Goal: Task Accomplishment & Management: Use online tool/utility

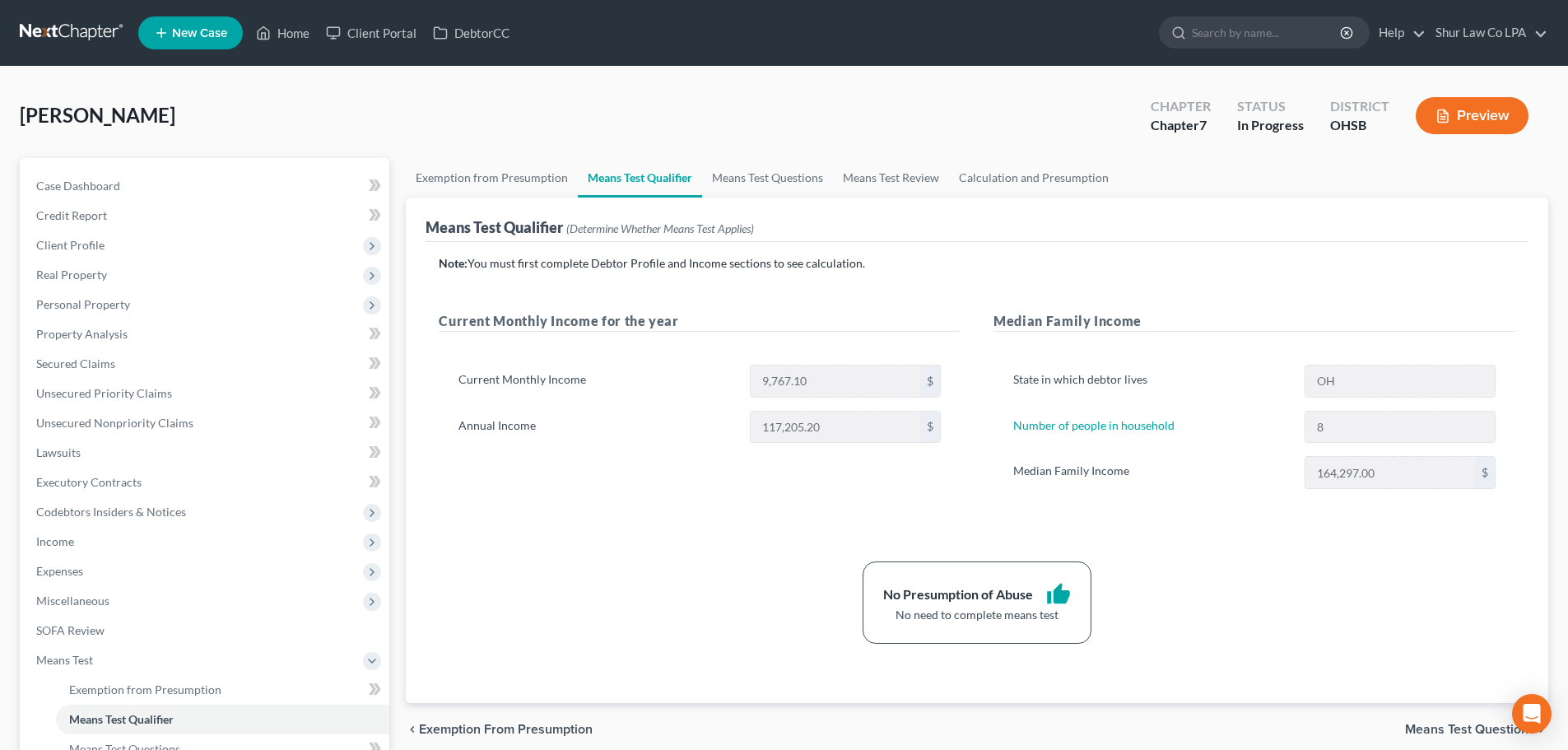
click at [64, 30] on link at bounding box center [72, 32] width 106 height 30
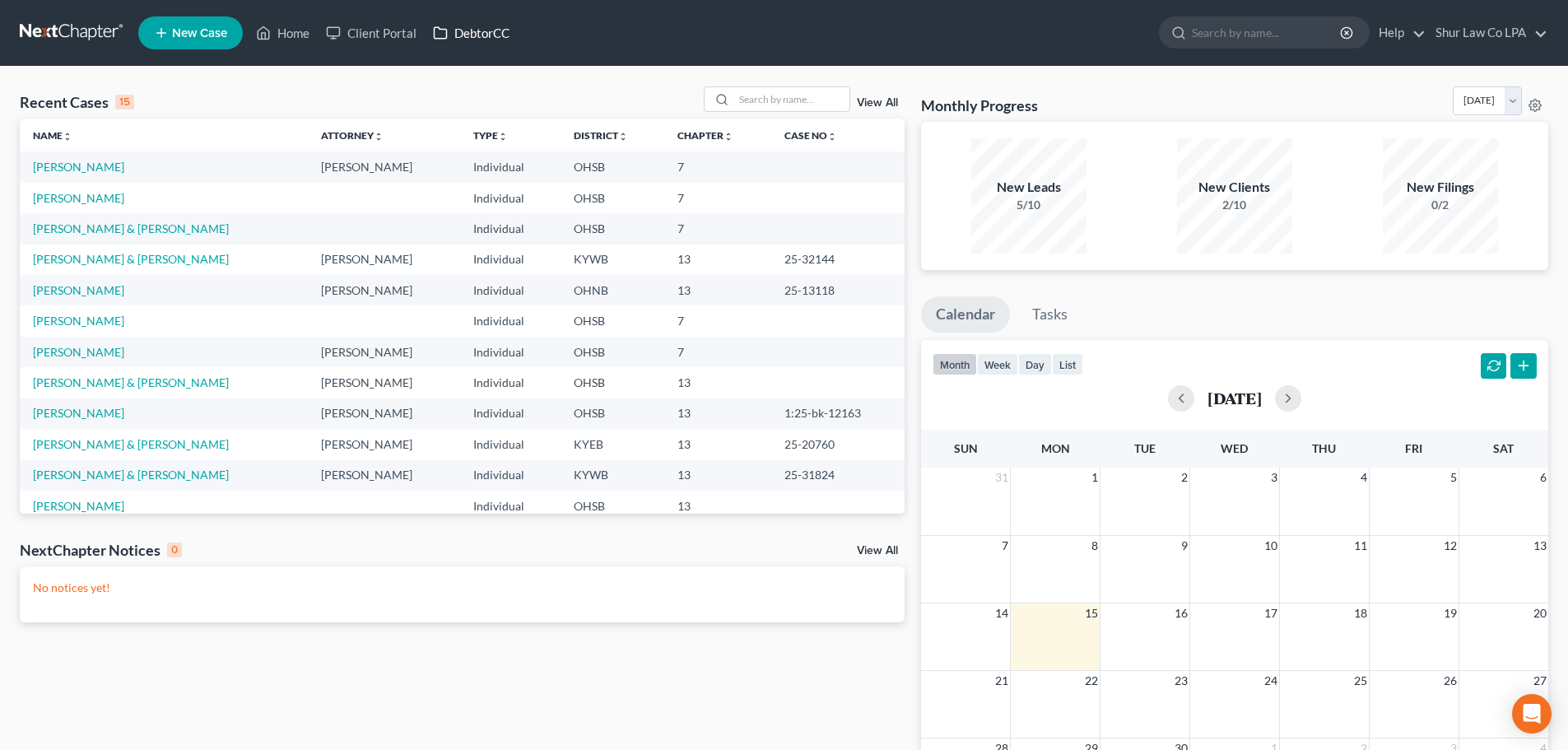
click at [504, 30] on link "DebtorCC" at bounding box center [471, 32] width 93 height 30
click at [396, 23] on link "Client Portal" at bounding box center [371, 32] width 107 height 30
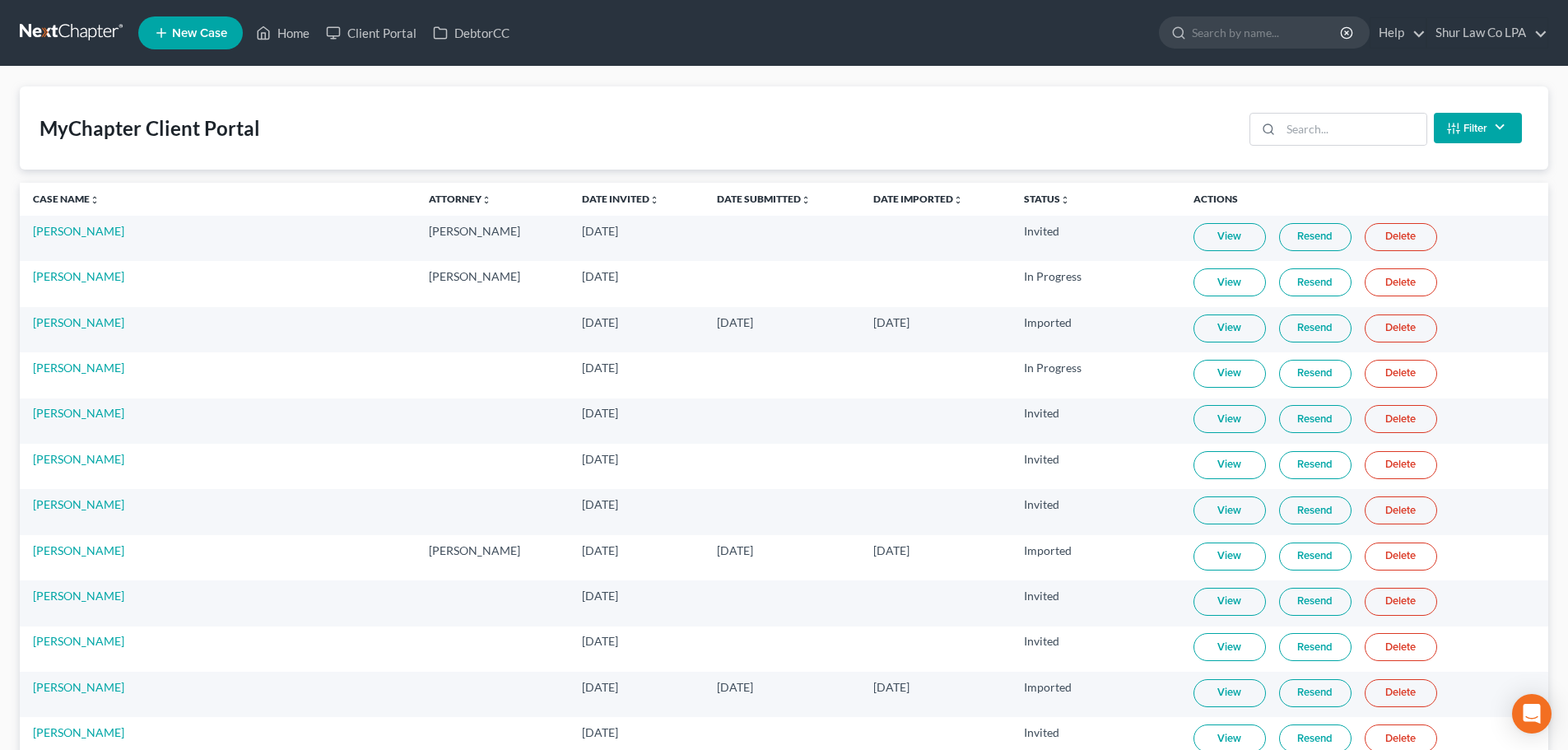
click at [703, 188] on th "Date Submitted unfold_more expand_more expand_less" at bounding box center [781, 198] width 156 height 33
click at [717, 196] on link "Date Submitted unfold_more expand_more expand_less" at bounding box center [763, 198] width 94 height 13
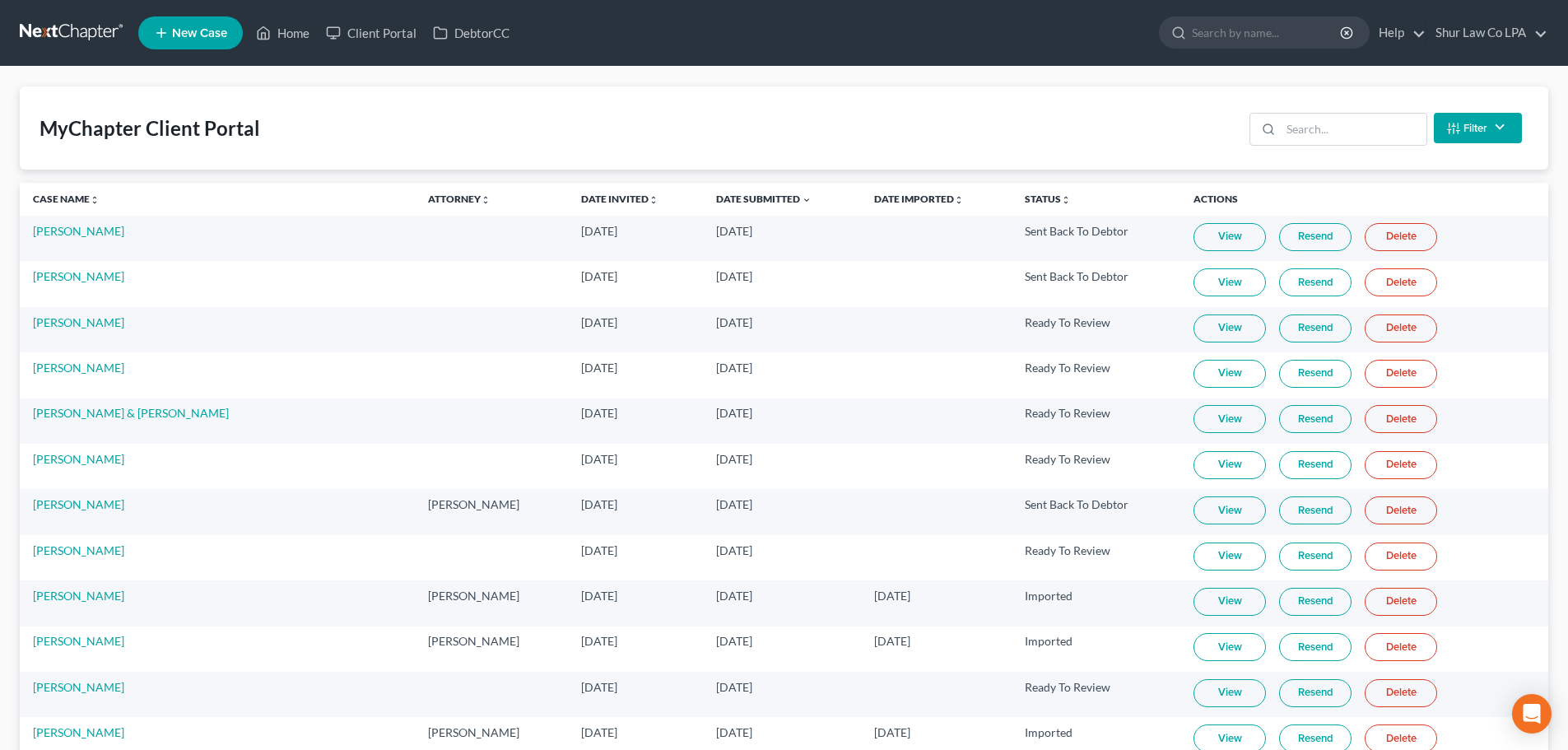
click at [1318, 247] on link "Resend" at bounding box center [1316, 236] width 73 height 28
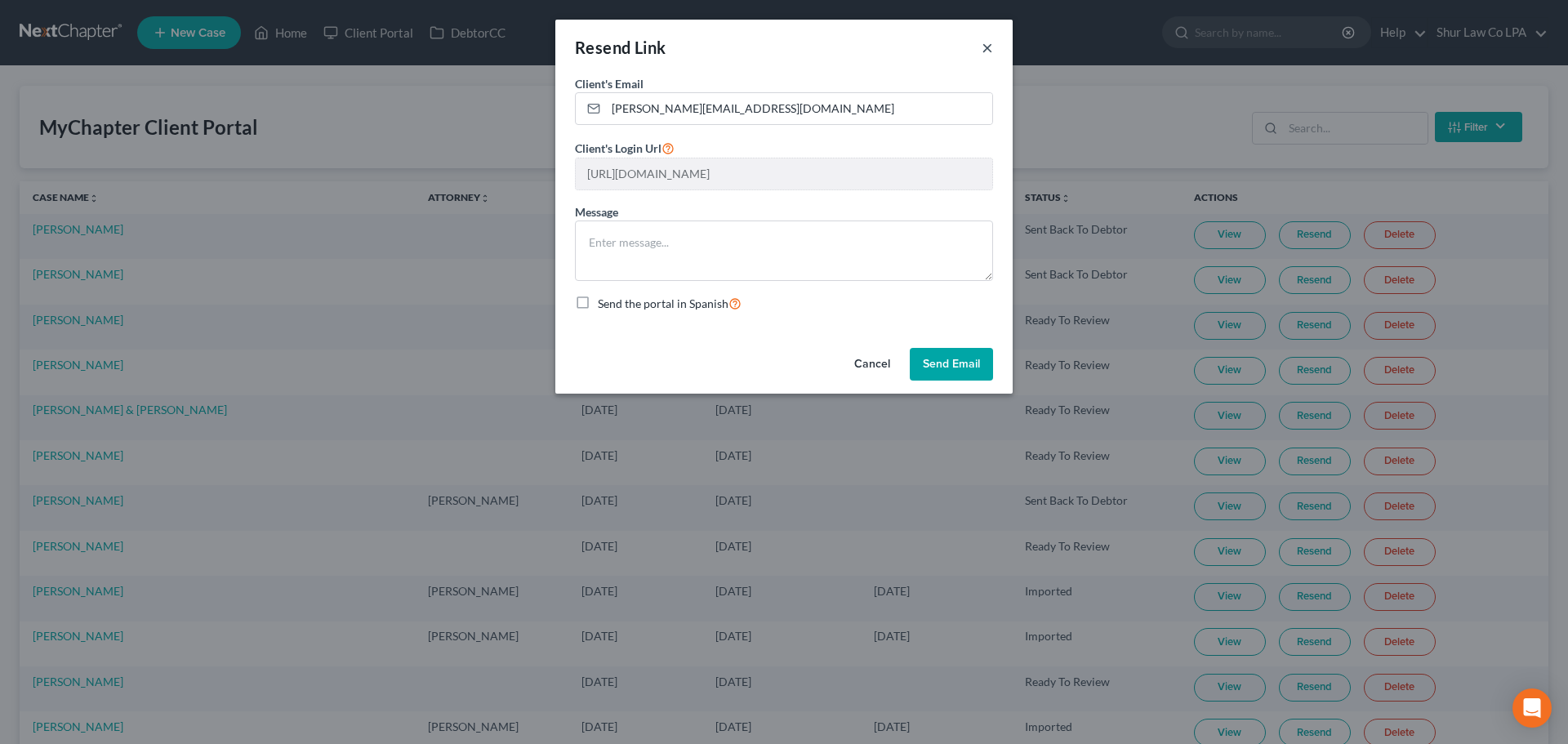
click at [985, 45] on button "×" at bounding box center [988, 47] width 12 height 19
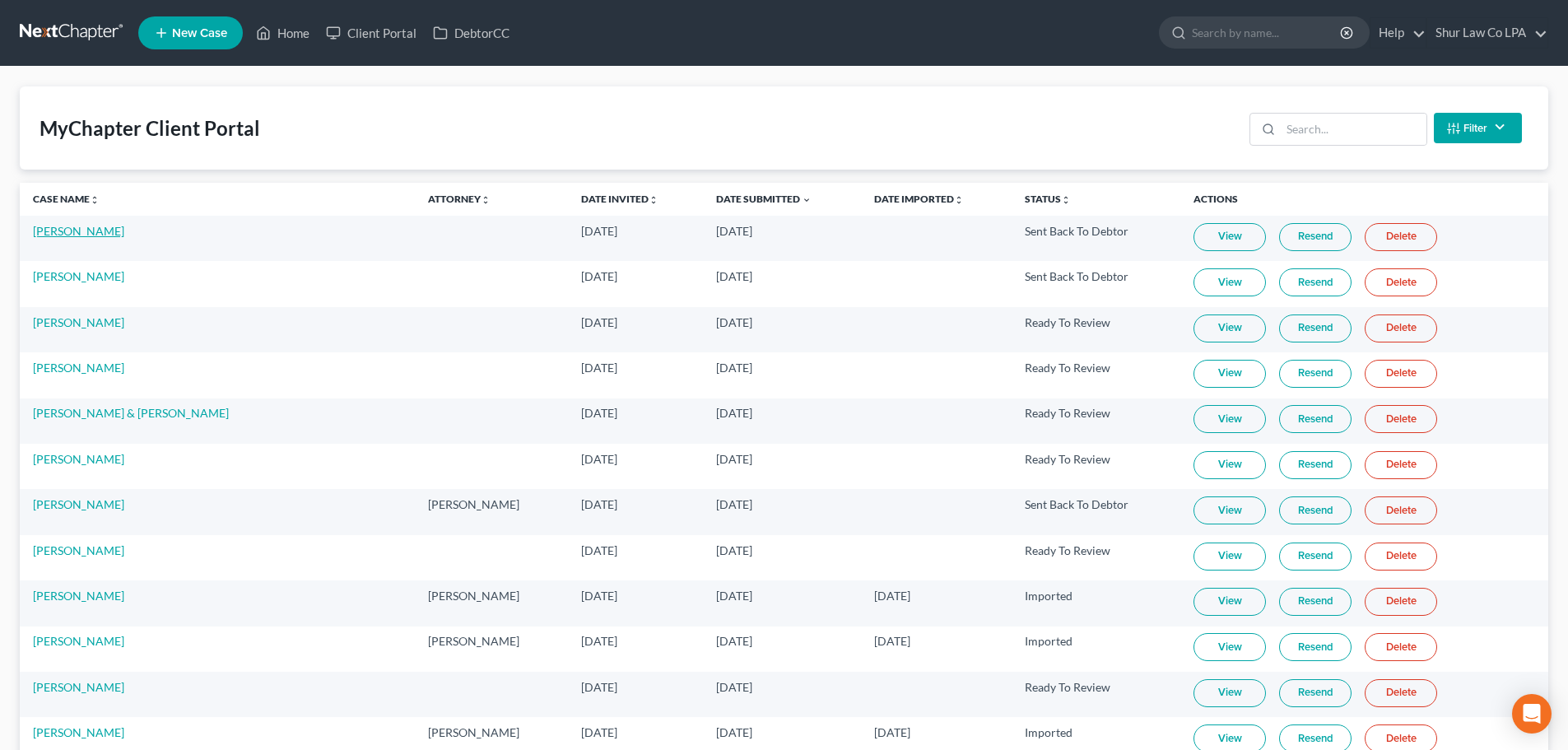
click at [74, 233] on link "Sherron White" at bounding box center [79, 231] width 91 height 14
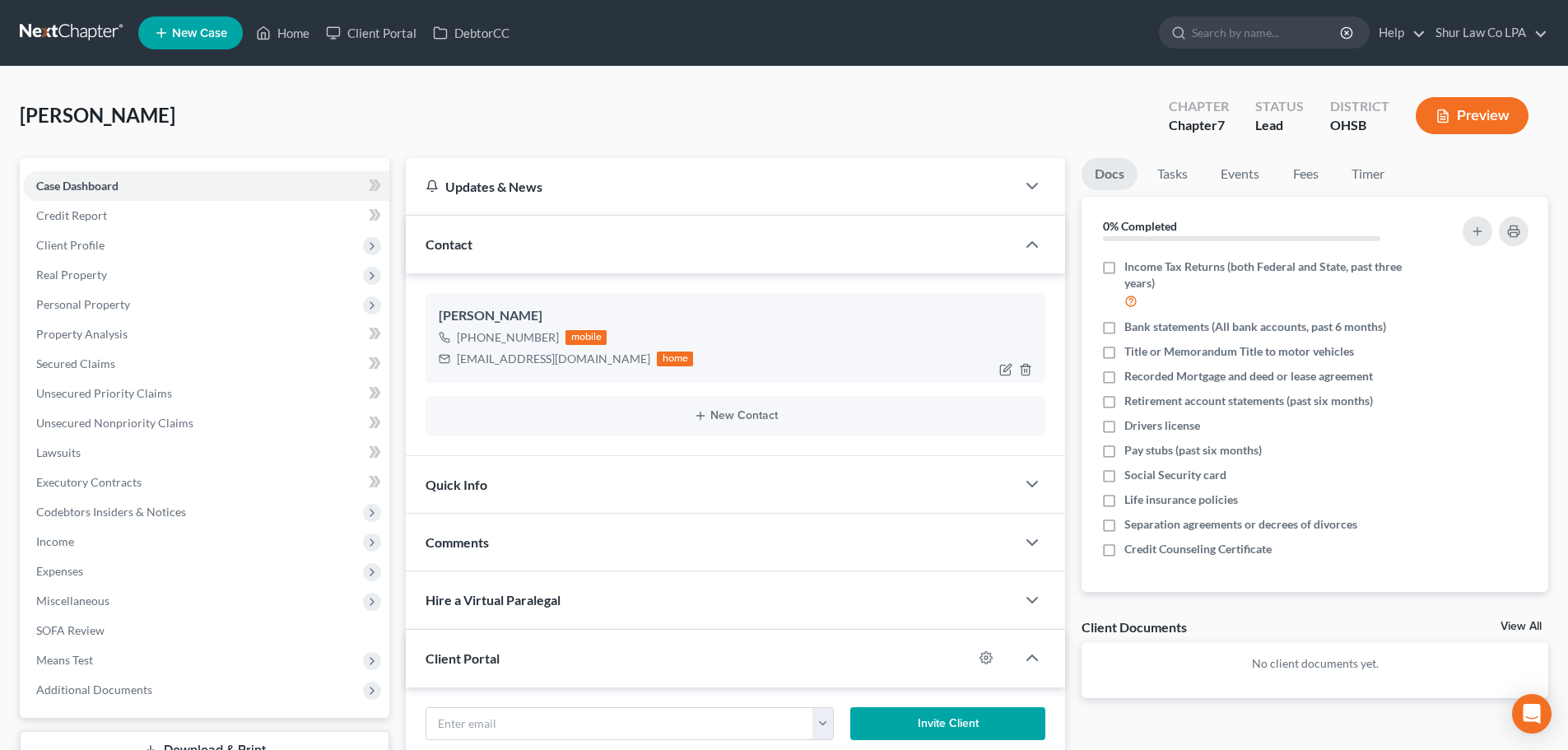
click at [458, 359] on div "pumacartel7423@gmail.com" at bounding box center [553, 358] width 193 height 16
drag, startPoint x: 456, startPoint y: 359, endPoint x: 593, endPoint y: 363, distance: 137.1
click at [600, 367] on div "pumacartel7423@gmail.com home" at bounding box center [566, 358] width 254 height 21
copy div "pumacartel7423@gmail.com"
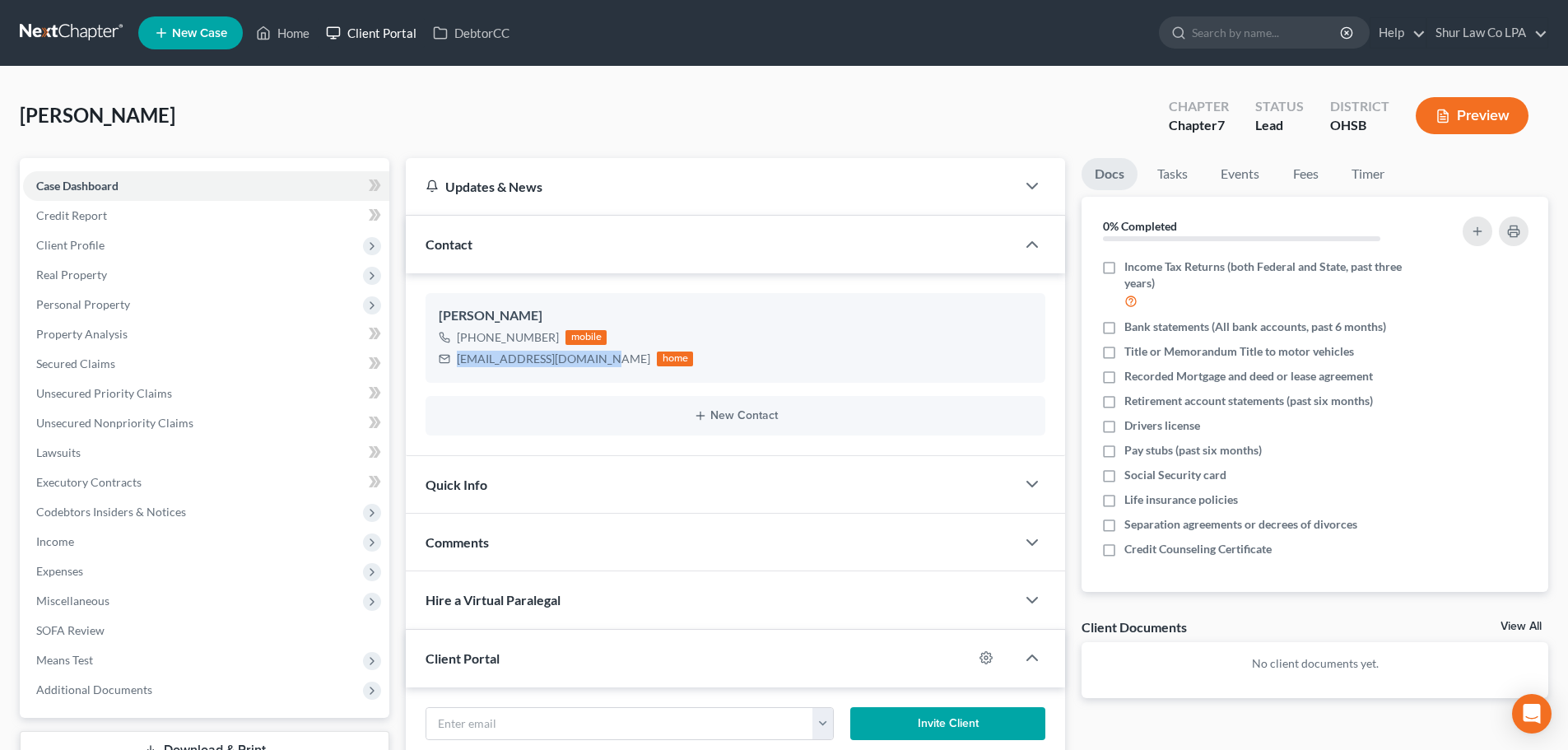
click at [383, 35] on link "Client Portal" at bounding box center [371, 32] width 107 height 30
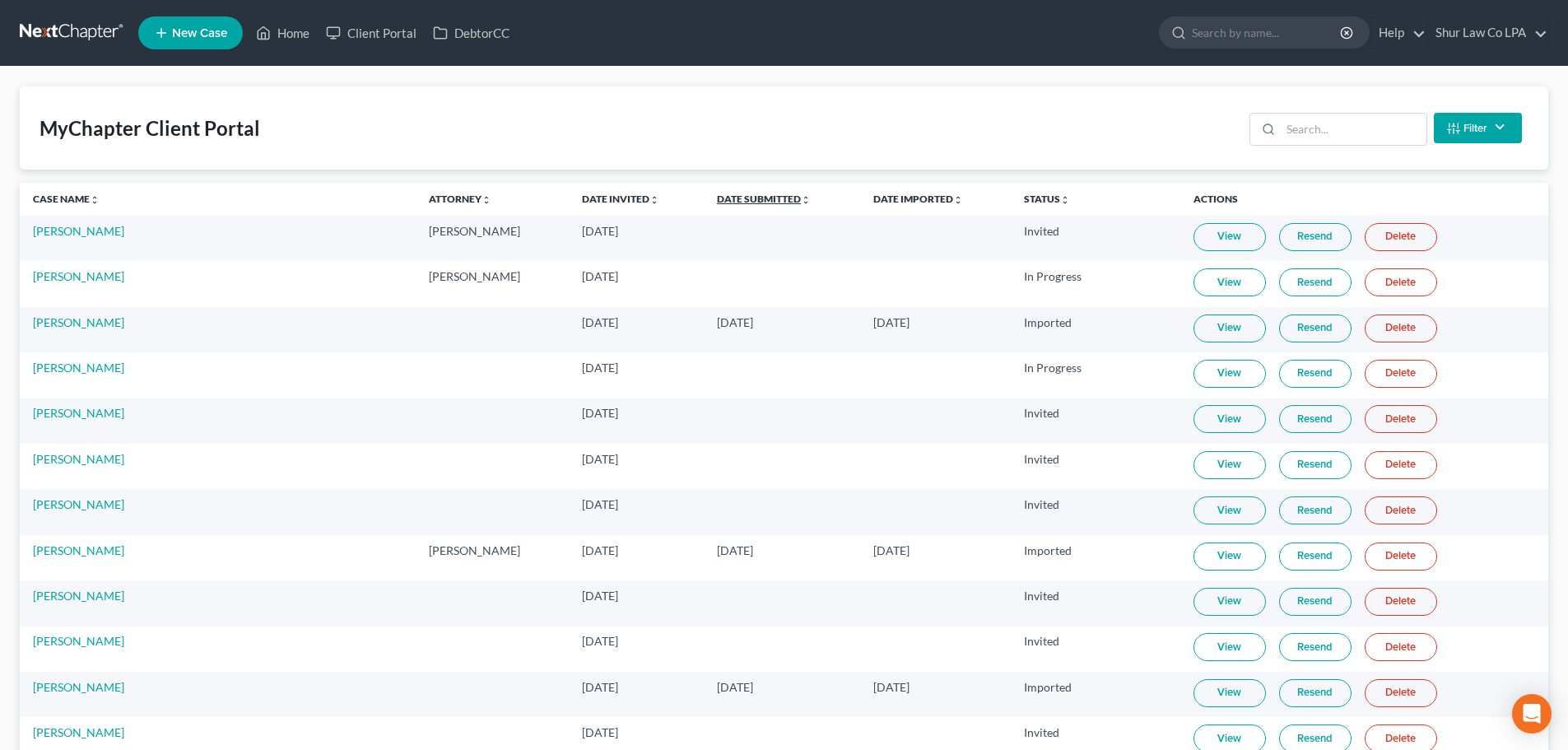
click at [717, 199] on link "Date Submitted unfold_more expand_more expand_less" at bounding box center [763, 198] width 94 height 13
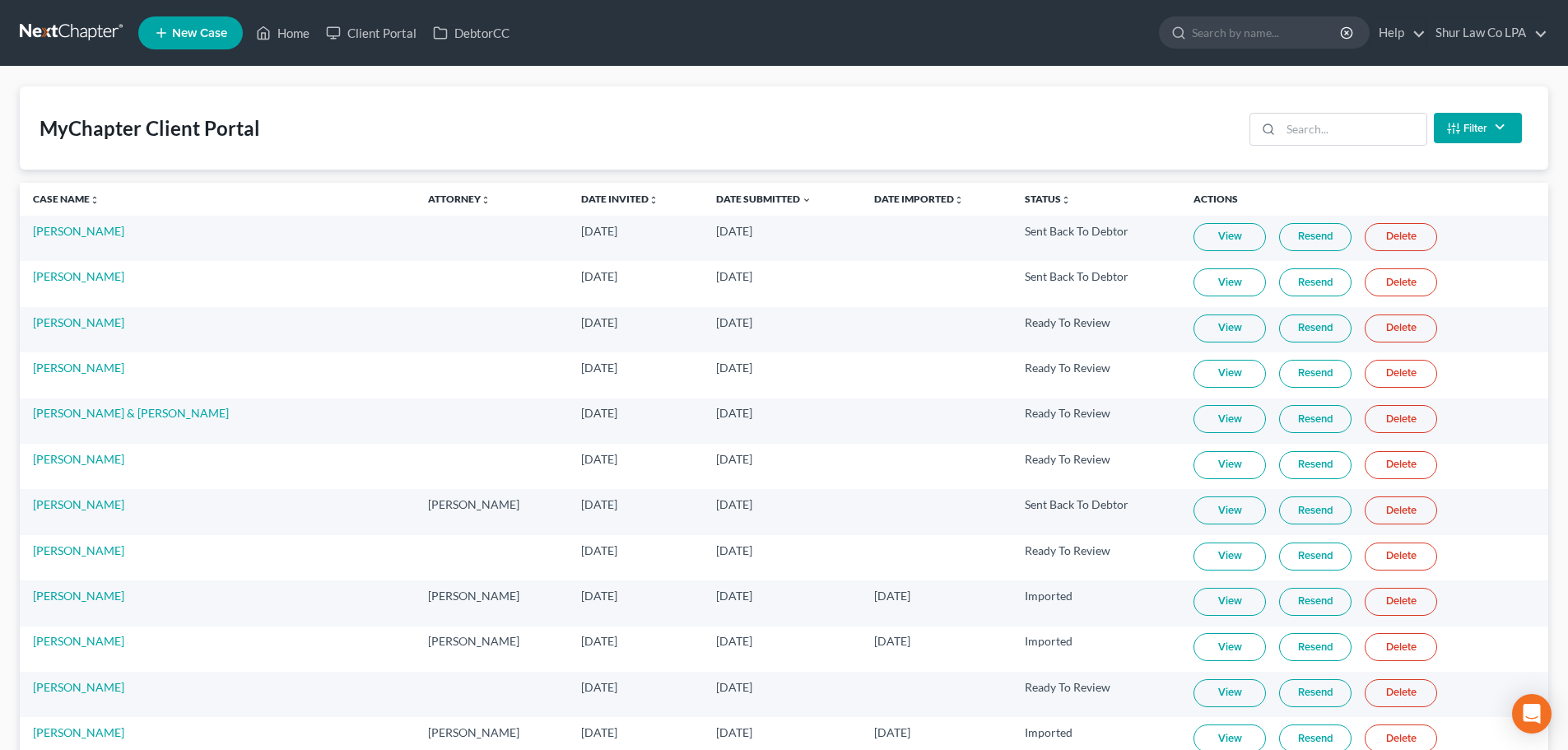
click at [1286, 237] on link "Resend" at bounding box center [1316, 236] width 73 height 28
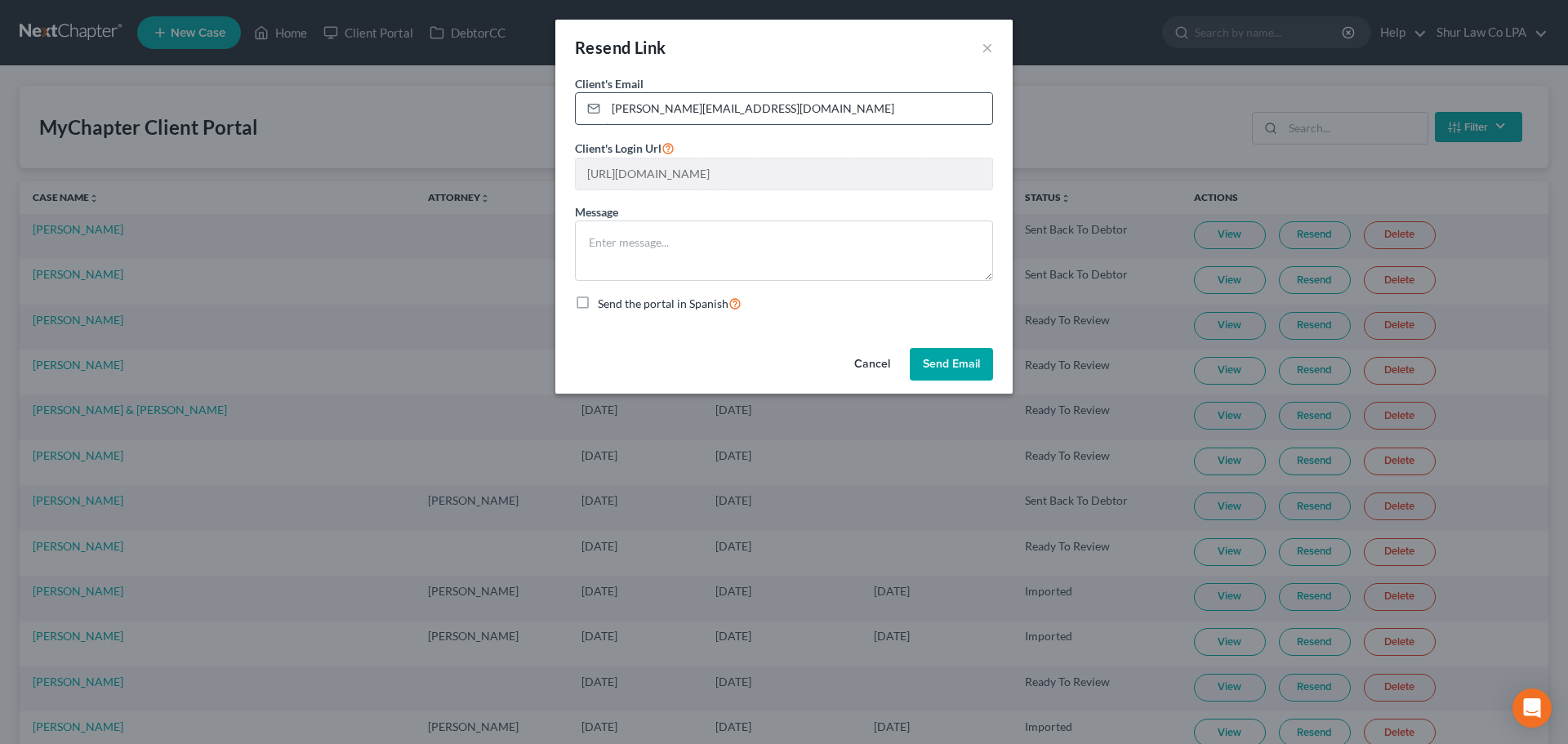
click at [758, 114] on input "[PERSON_NAME][EMAIL_ADDRESS][DOMAIN_NAME]" at bounding box center [799, 108] width 386 height 31
click at [756, 113] on input "[PERSON_NAME][EMAIL_ADDRESS][DOMAIN_NAME]" at bounding box center [799, 108] width 386 height 31
click at [755, 113] on input "[PERSON_NAME][EMAIL_ADDRESS][DOMAIN_NAME]" at bounding box center [799, 108] width 386 height 31
click at [754, 113] on input "[PERSON_NAME][EMAIL_ADDRESS][DOMAIN_NAME]" at bounding box center [799, 108] width 386 height 31
paste input "pumacartel7423@gmail"
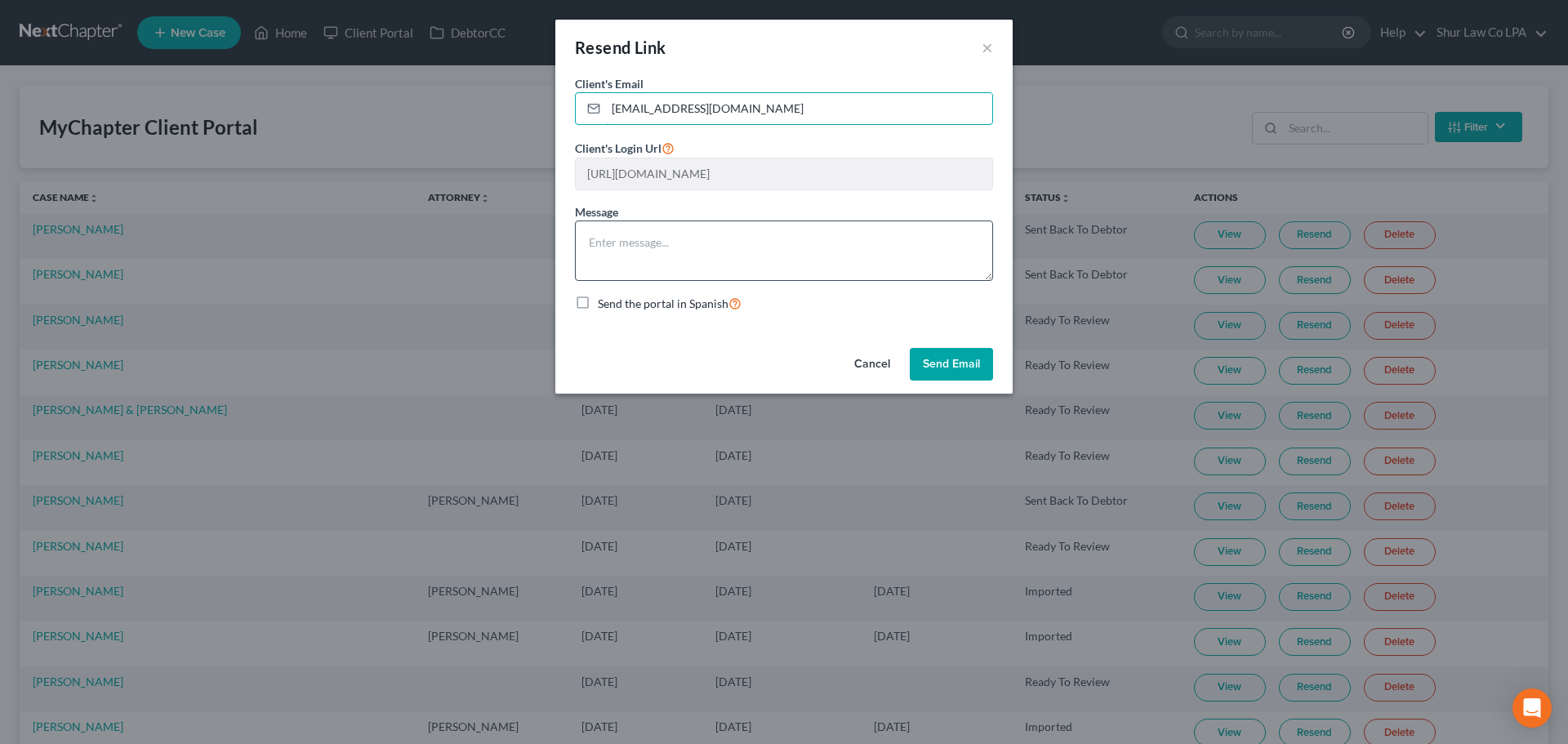
type input "pumacartel7423@gmail.com"
click at [724, 251] on textarea at bounding box center [784, 251] width 418 height 60
click at [975, 359] on button "Send Email" at bounding box center [951, 364] width 83 height 33
